Goal: Task Accomplishment & Management: Manage account settings

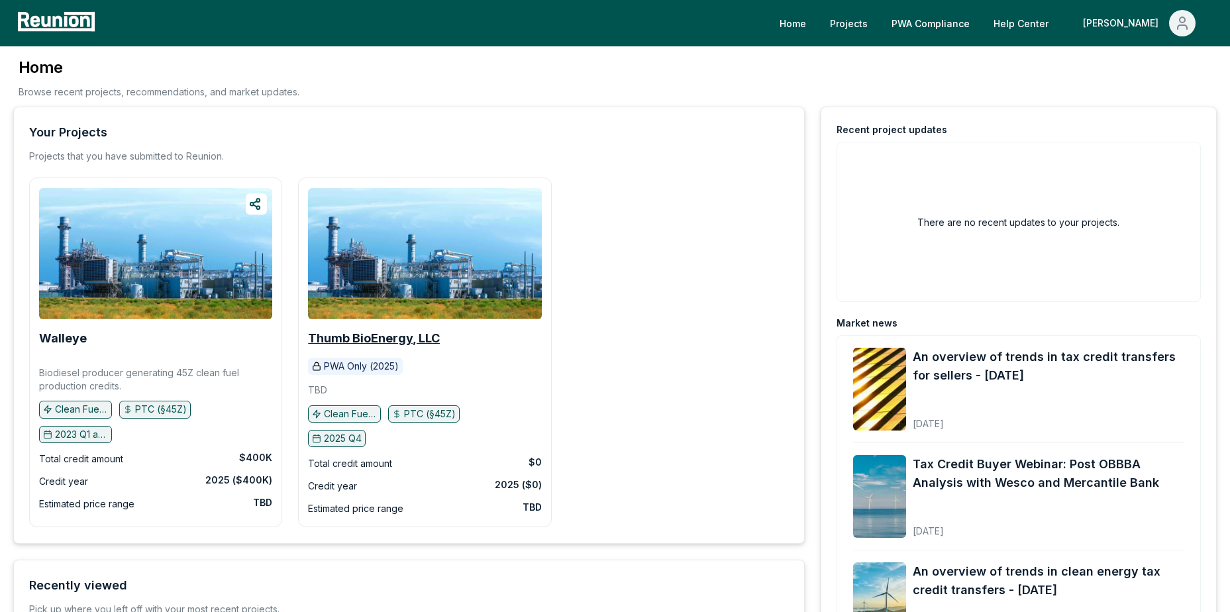
click at [346, 342] on b "Thumb BioEnergy, LLC" at bounding box center [374, 338] width 132 height 14
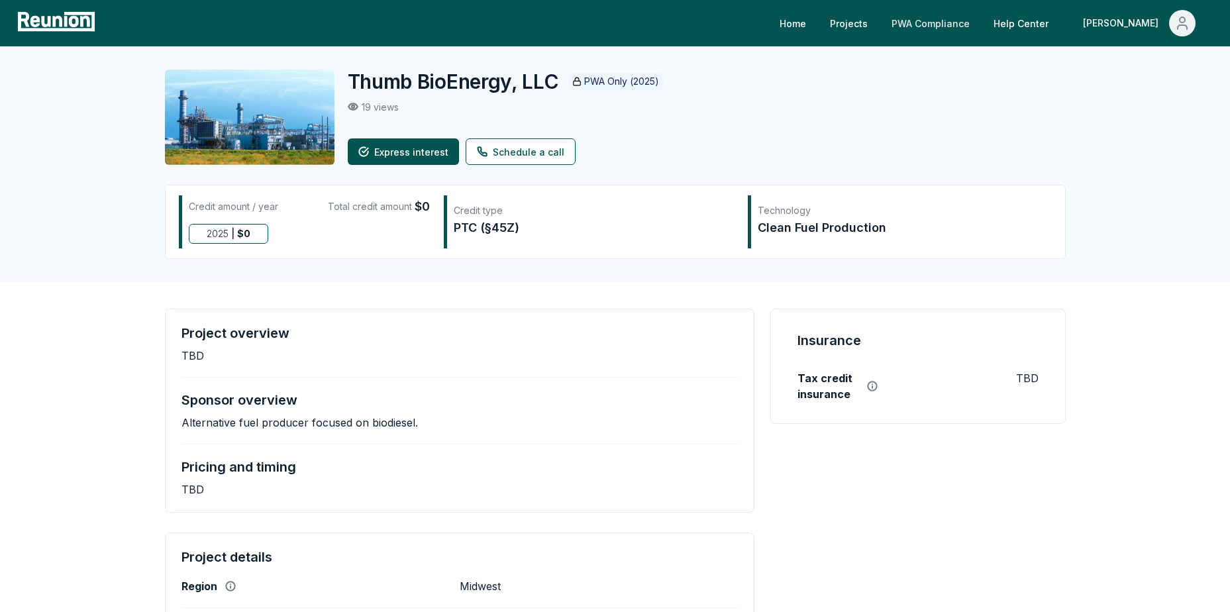
click at [967, 17] on link "PWA Compliance" at bounding box center [930, 23] width 99 height 26
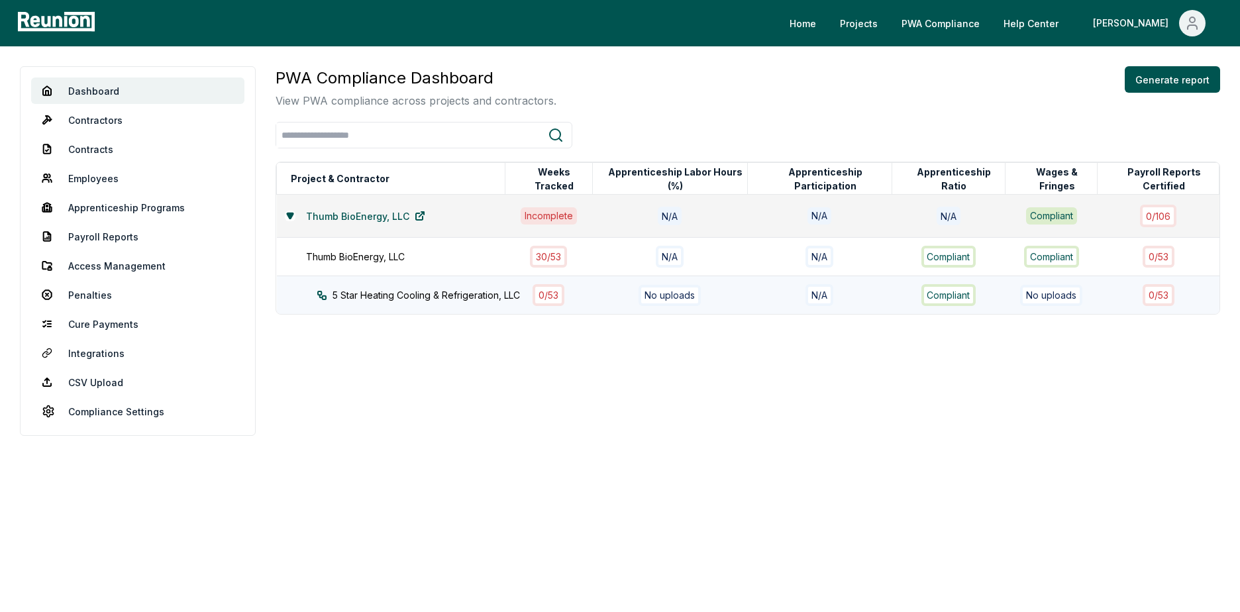
click at [436, 292] on div "5 Star Heating Cooling & Refrigeration, LLC" at bounding box center [423, 295] width 213 height 14
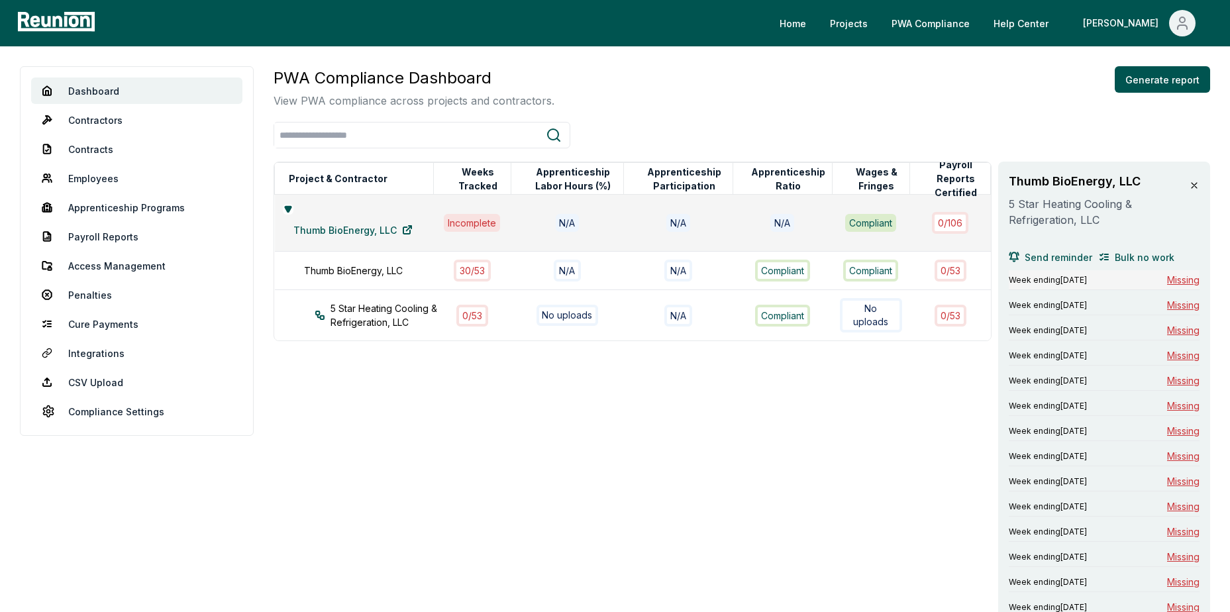
click at [1188, 276] on span "Missing" at bounding box center [1183, 280] width 32 height 14
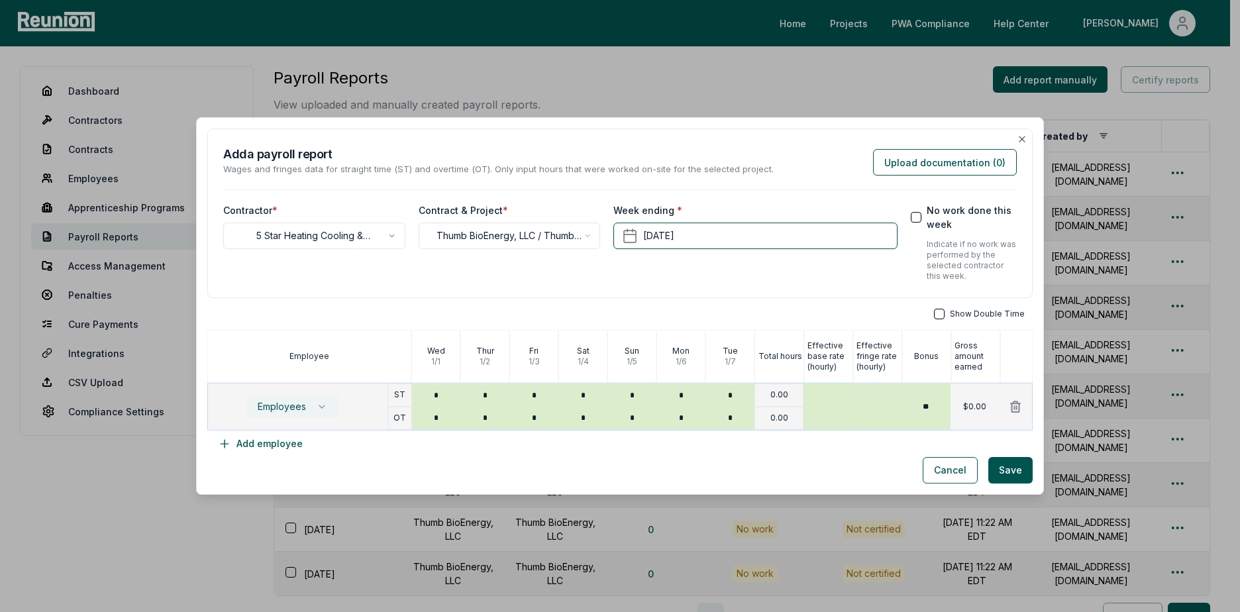
click at [303, 403] on span "Employees" at bounding box center [282, 406] width 48 height 11
click at [479, 463] on div "Cancel Save" at bounding box center [619, 470] width 825 height 26
click at [941, 476] on button "Cancel" at bounding box center [950, 470] width 55 height 26
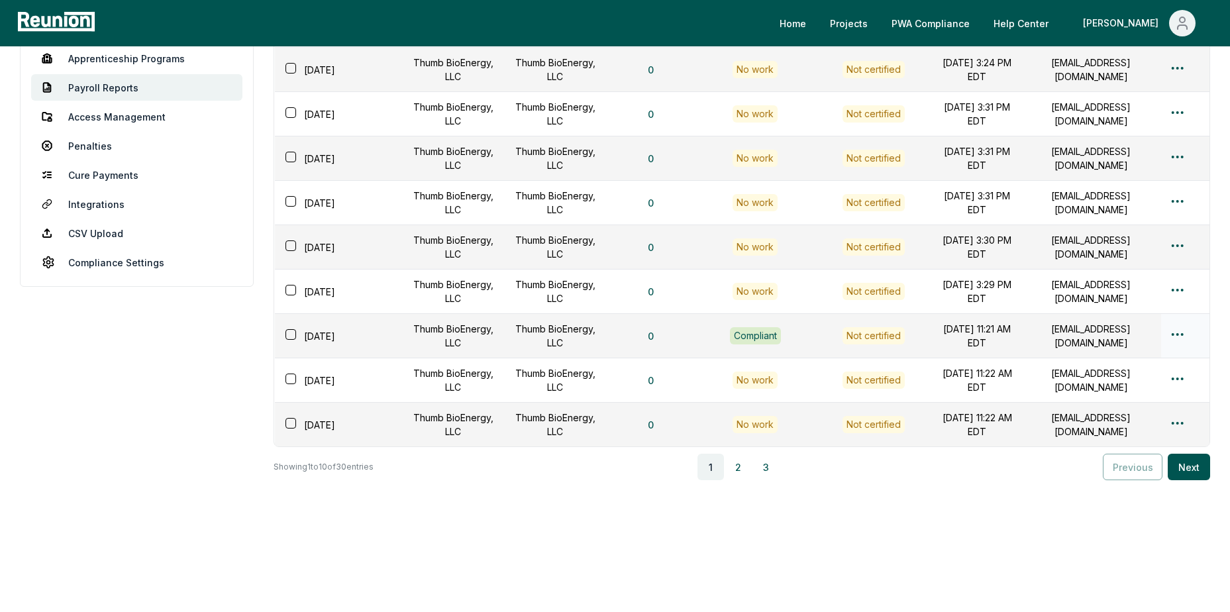
scroll to position [160, 0]
click at [739, 472] on button "2" at bounding box center [738, 466] width 26 height 26
click at [778, 466] on button "3" at bounding box center [768, 466] width 26 height 26
click at [746, 468] on button "2" at bounding box center [742, 466] width 26 height 26
click at [716, 469] on button "1" at bounding box center [713, 466] width 26 height 26
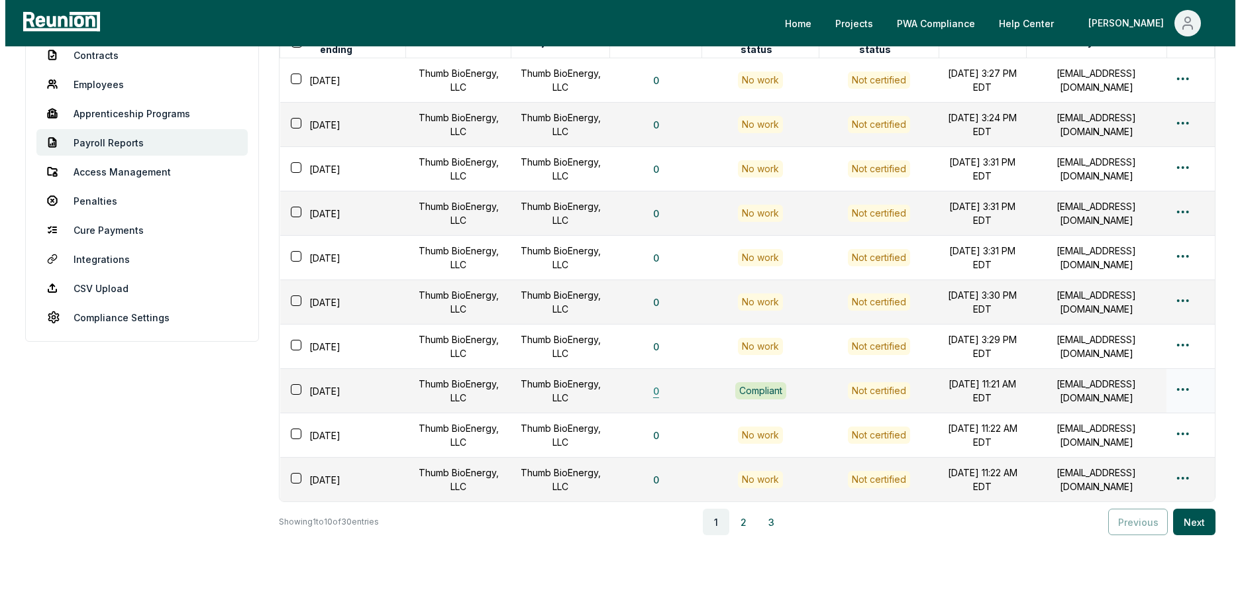
scroll to position [0, 0]
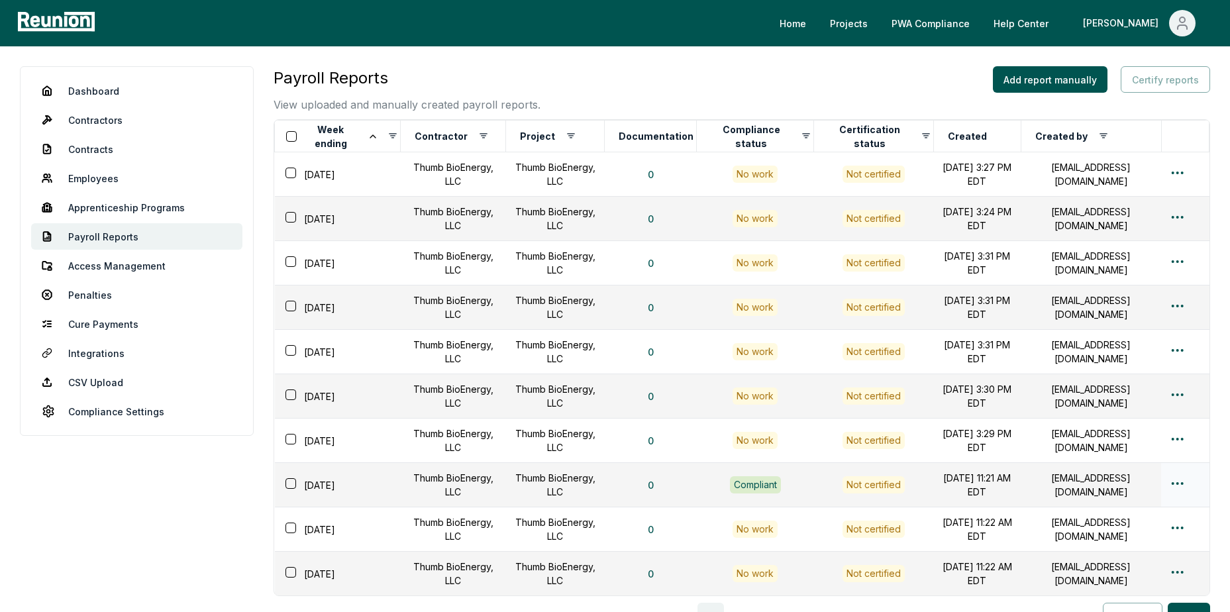
click at [1179, 486] on html "Please visit us on your desktop We're working on making our marketplace mobile-…" at bounding box center [615, 381] width 1230 height 762
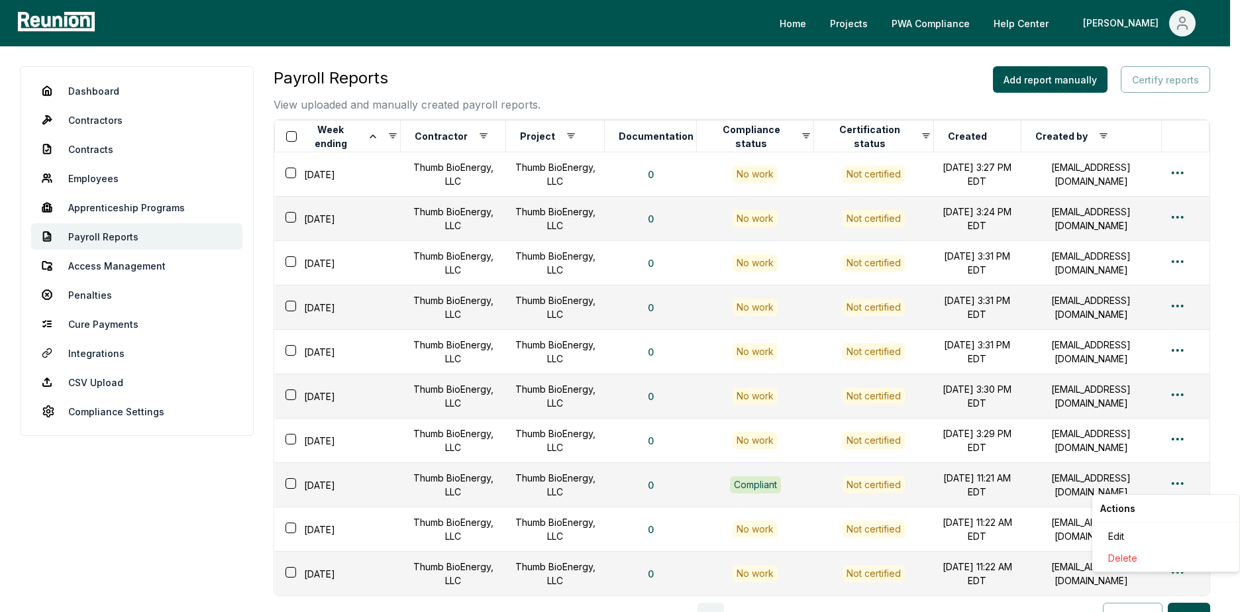
click at [290, 484] on html "Please visit us on your desktop We're working on making our marketplace mobile-…" at bounding box center [620, 381] width 1240 height 762
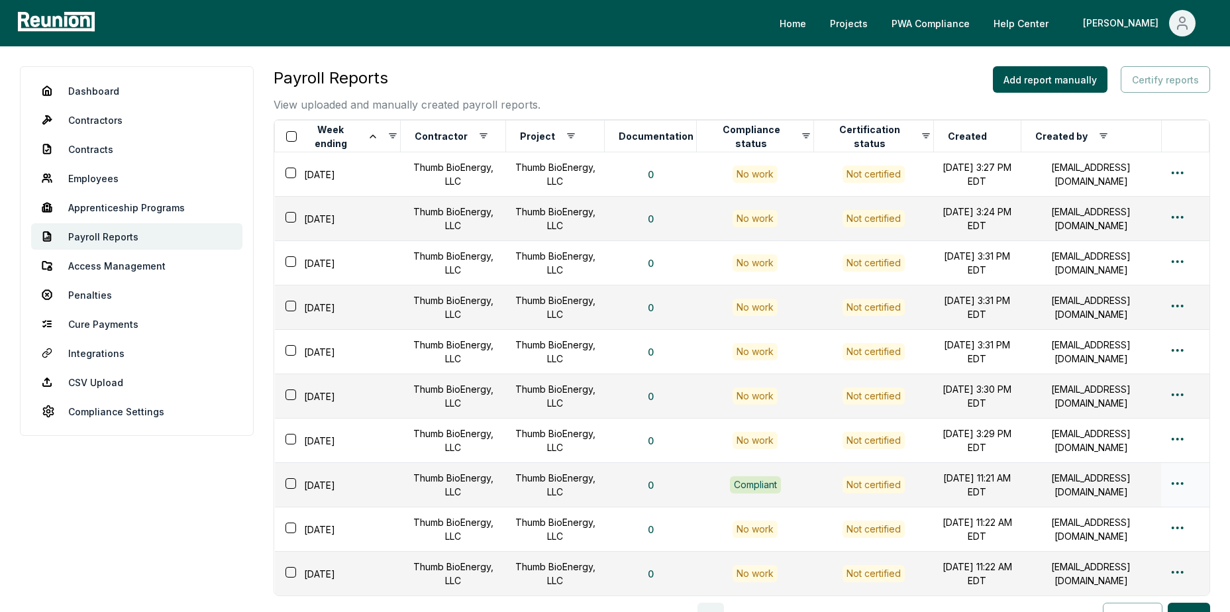
click at [288, 486] on button "button" at bounding box center [291, 483] width 11 height 11
click at [1160, 81] on button "Certify reports (1)" at bounding box center [1159, 79] width 103 height 26
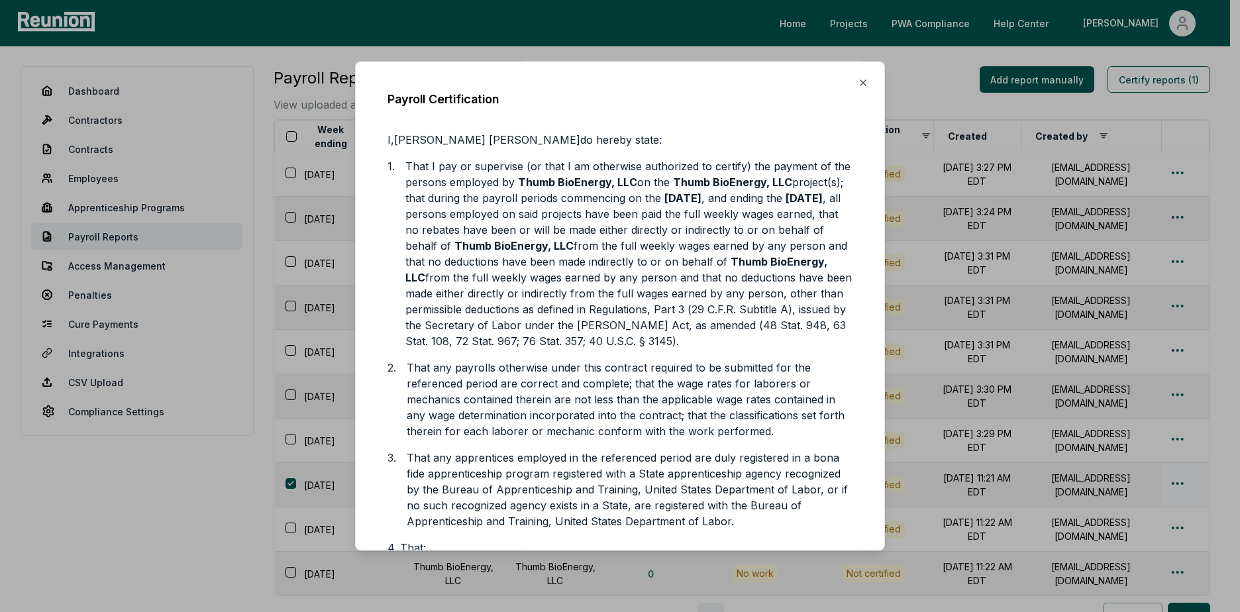
click at [853, 77] on div "Payroll Certification I, Alex Ritter do hereby state: 1. That I pay or supervis…" at bounding box center [620, 306] width 530 height 490
click at [858, 81] on icon "button" at bounding box center [863, 83] width 11 height 11
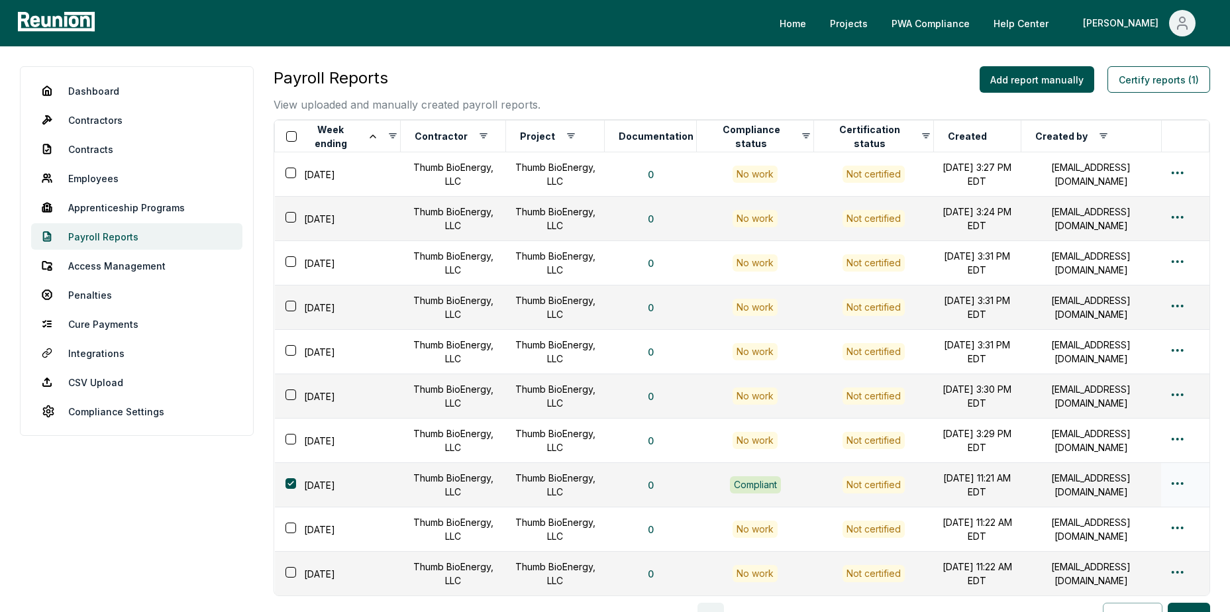
click at [131, 238] on link "Payroll Reports" at bounding box center [136, 236] width 211 height 26
click at [115, 147] on link "Contracts" at bounding box center [136, 149] width 211 height 26
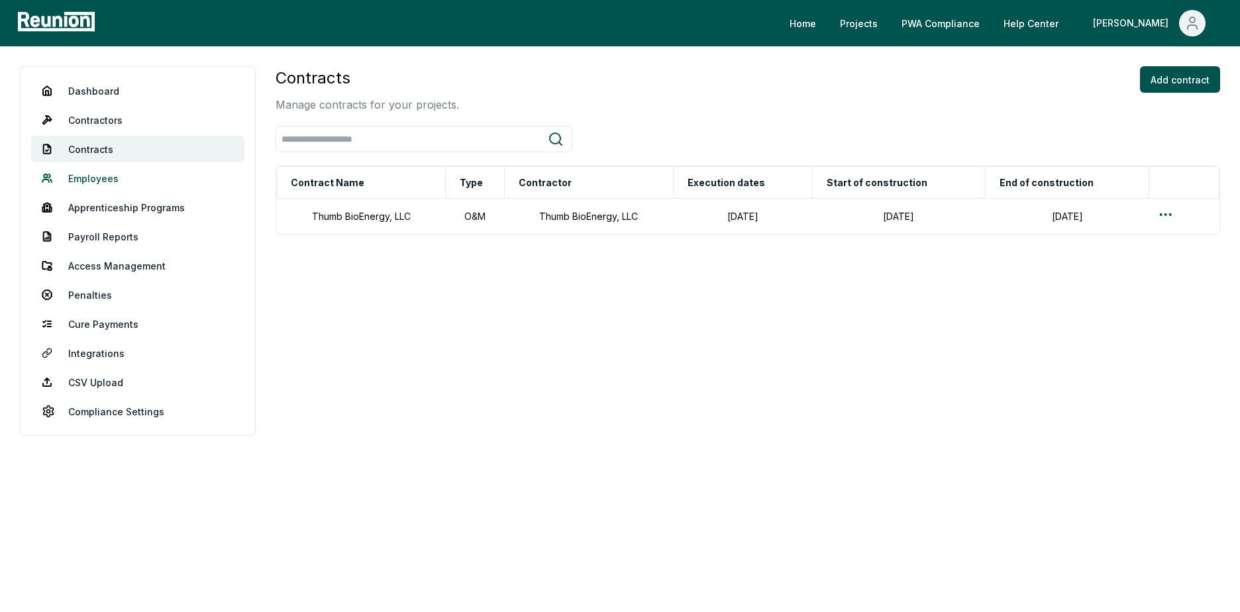
click at [92, 182] on link "Employees" at bounding box center [137, 178] width 213 height 26
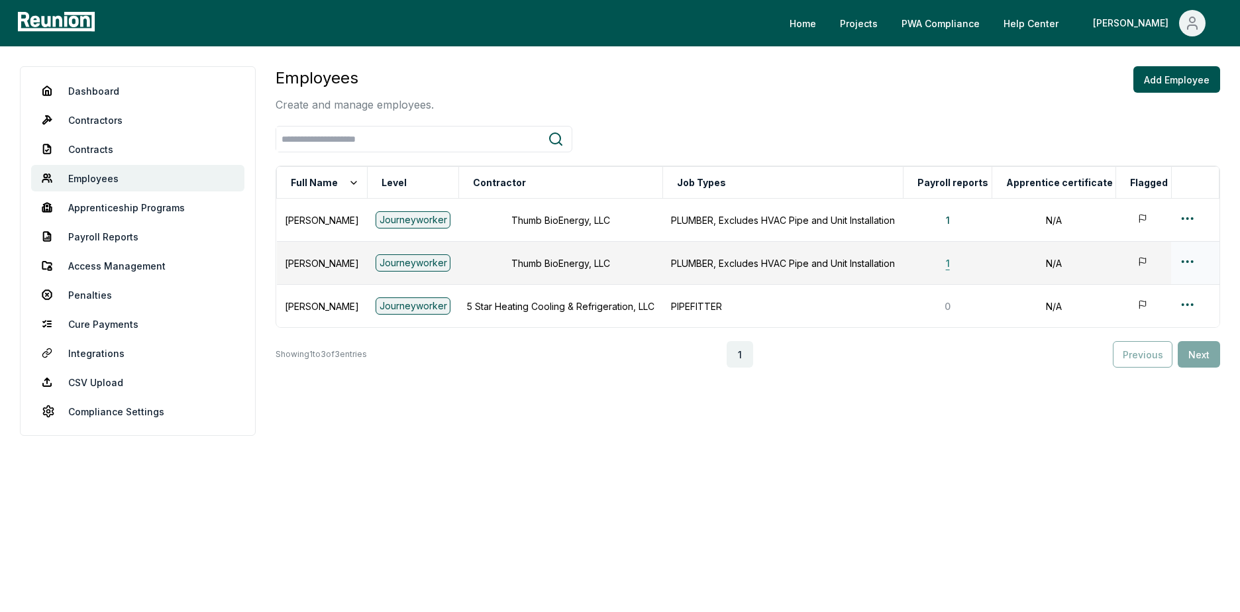
click at [956, 262] on button "1" at bounding box center [947, 263] width 25 height 26
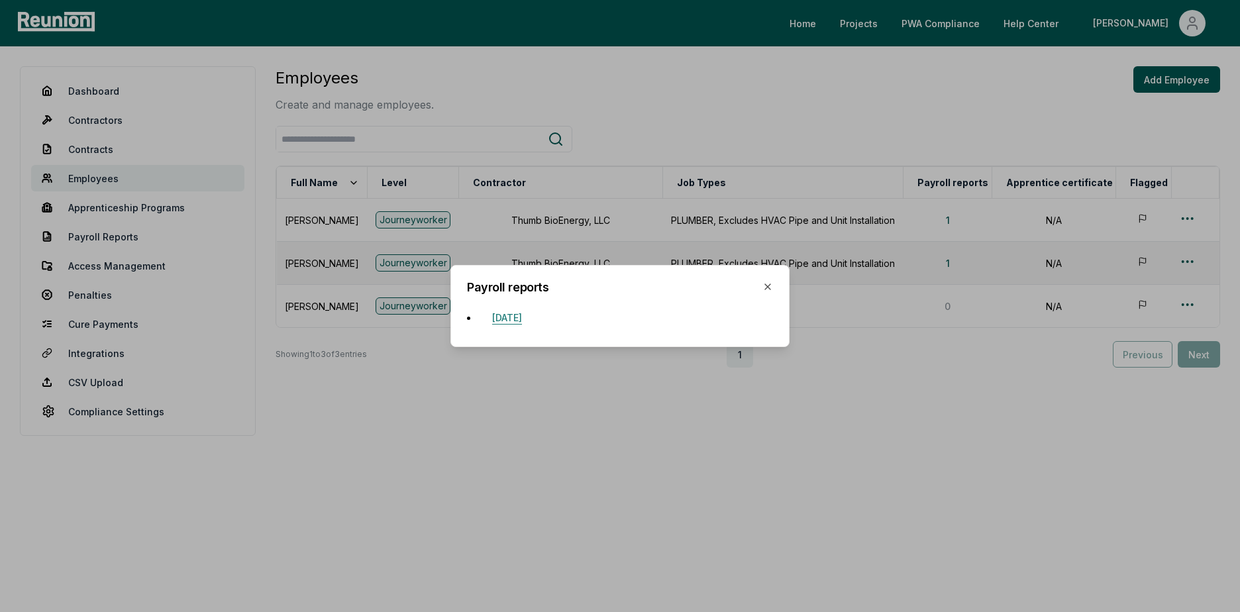
click at [528, 314] on button "June 7, 2025" at bounding box center [507, 317] width 51 height 26
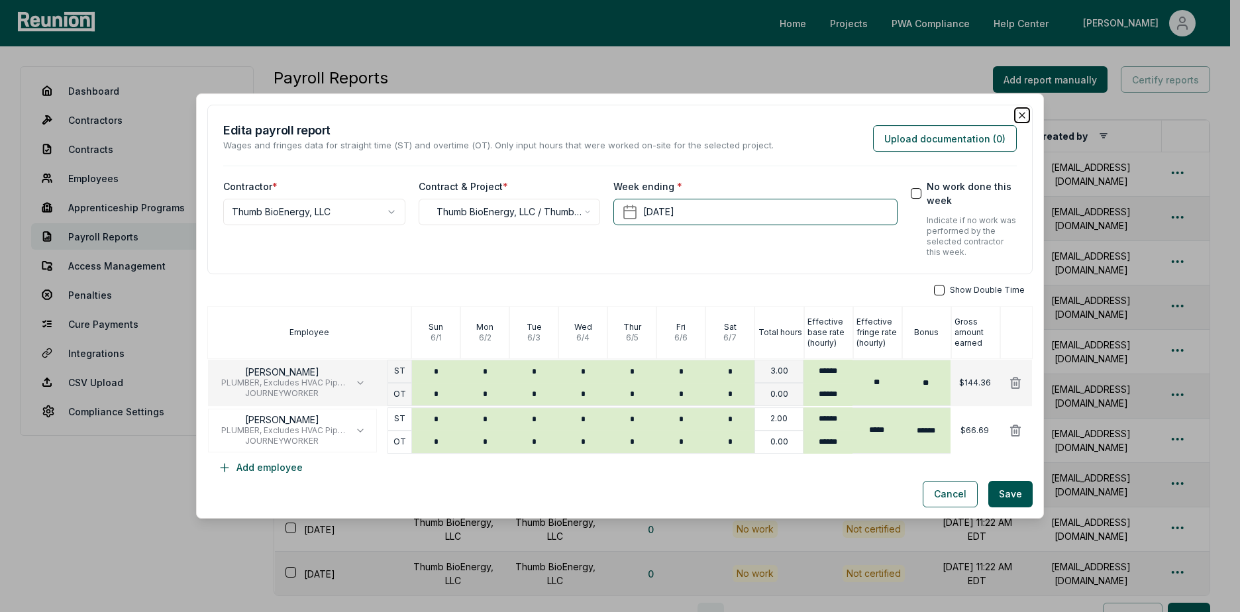
click at [1017, 116] on icon "button" at bounding box center [1022, 115] width 11 height 11
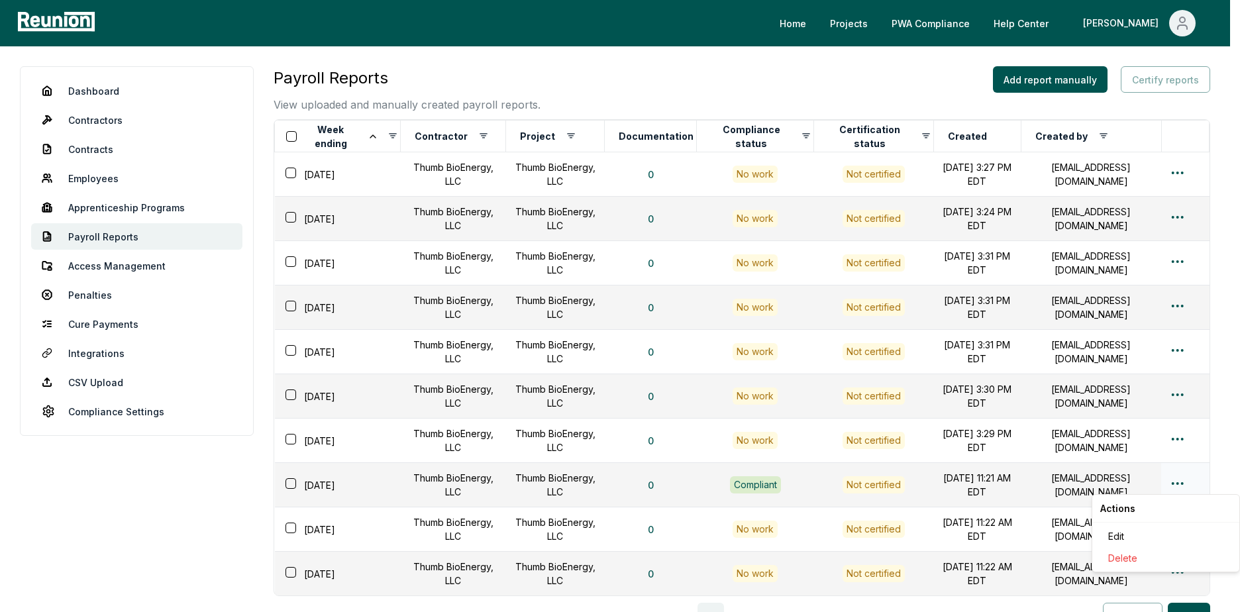
click at [1176, 486] on html "Please visit us on your desktop We're working on making our marketplace mobile-…" at bounding box center [620, 381] width 1240 height 762
click at [1120, 535] on div "Edit" at bounding box center [1166, 536] width 126 height 22
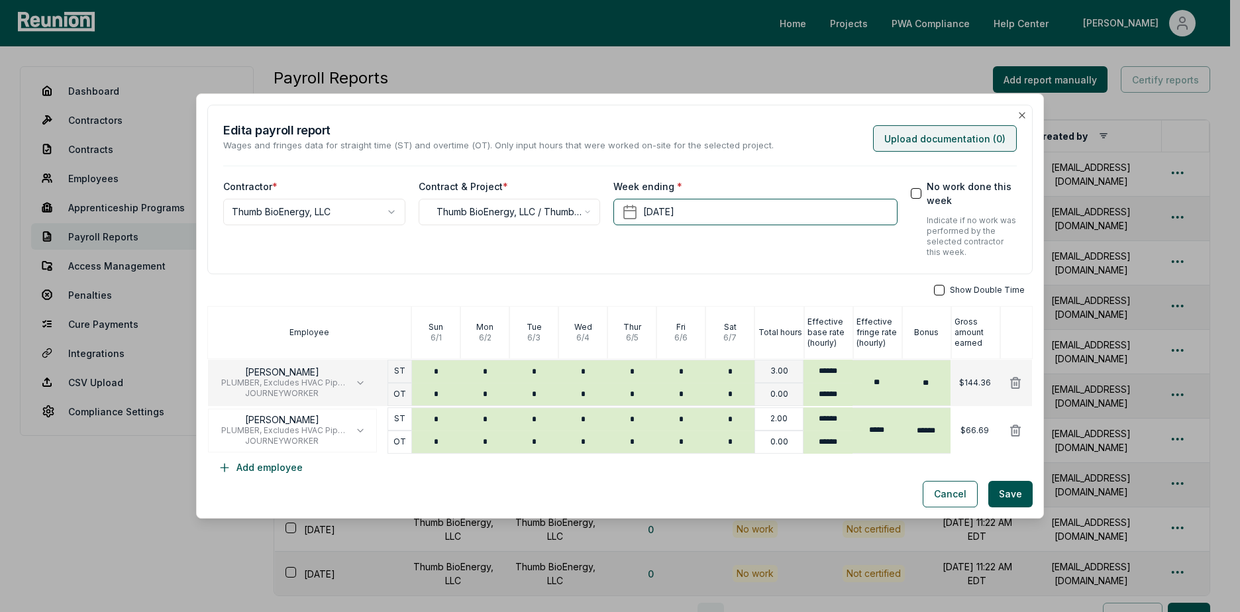
click at [961, 145] on button "Upload documentation ( 0 )" at bounding box center [945, 138] width 144 height 26
